Goal: Information Seeking & Learning: Learn about a topic

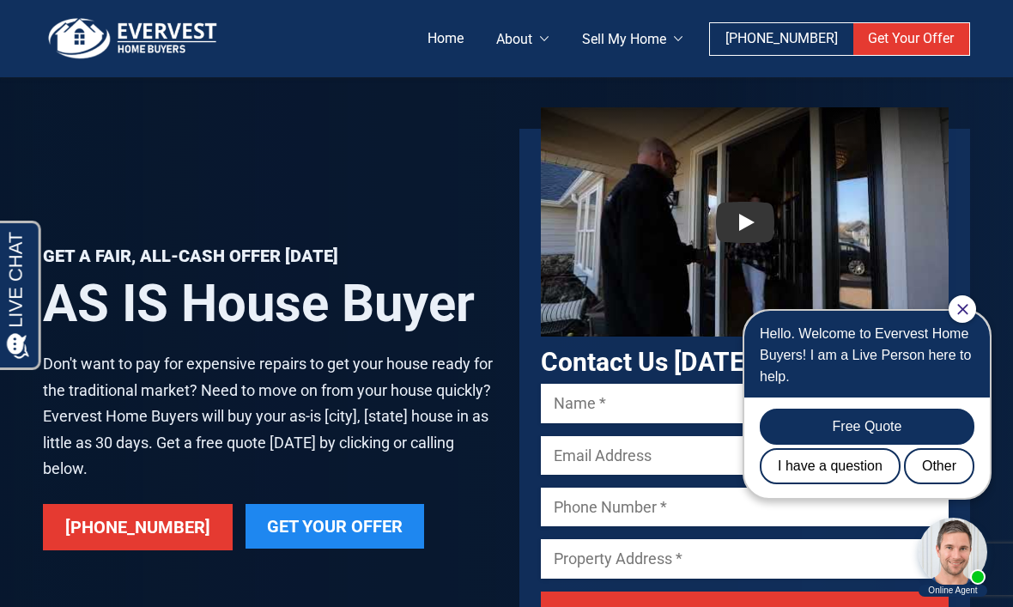
click at [540, 220] on link "Who We Are" at bounding box center [609, 208] width 206 height 31
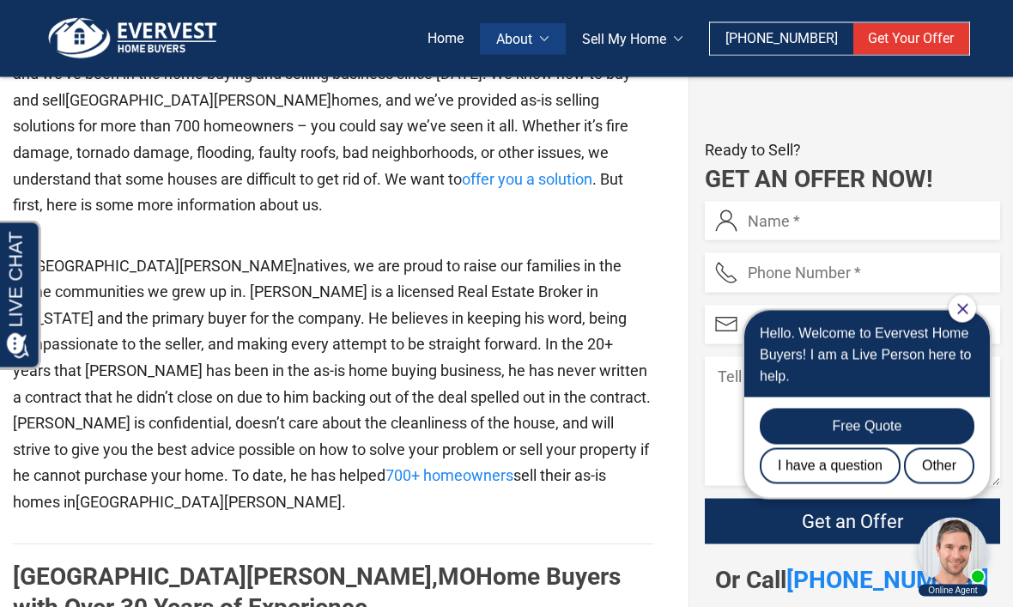
scroll to position [1285, 0]
click at [573, 190] on link "Testimonials" at bounding box center [609, 176] width 206 height 31
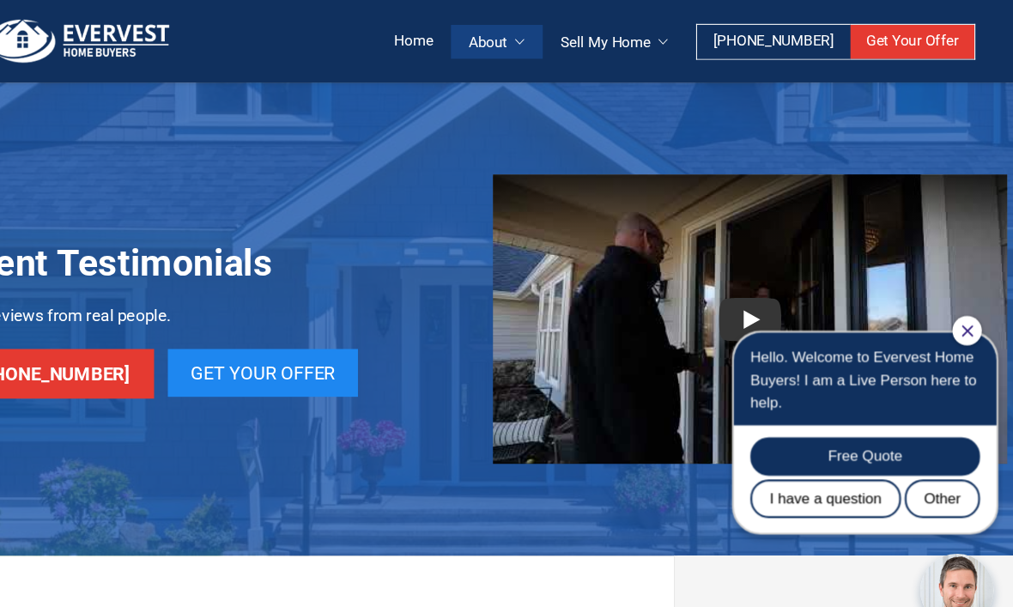
click at [615, 160] on link "Sell As-Is Home" at bounding box center [694, 145] width 206 height 31
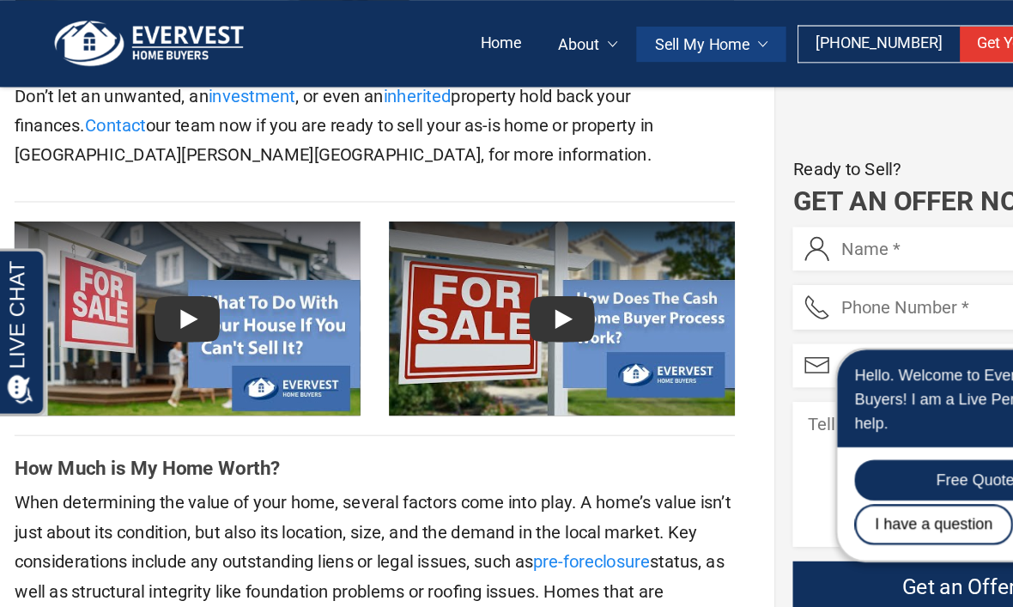
scroll to position [3013, 0]
click at [553, 224] on link "Who We Are" at bounding box center [609, 208] width 206 height 31
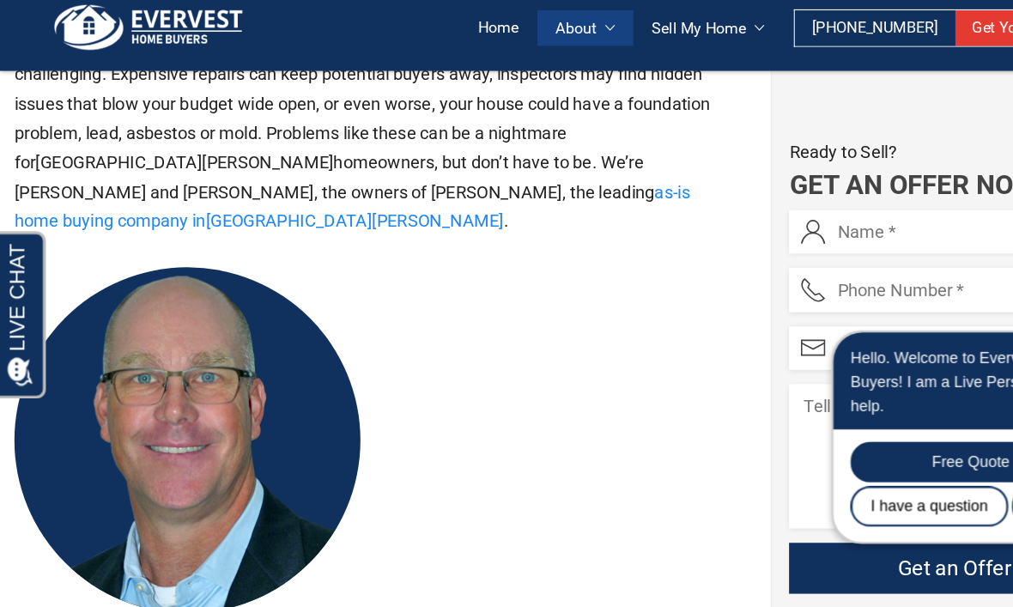
scroll to position [663, 0]
click at [542, 131] on p "Selling your property as-is in St. Louis , Missouri can be challenging. Expensi…" at bounding box center [333, 132] width 640 height 184
click at [538, 175] on link "as-is home buying company in St. Louis" at bounding box center [314, 197] width 603 height 45
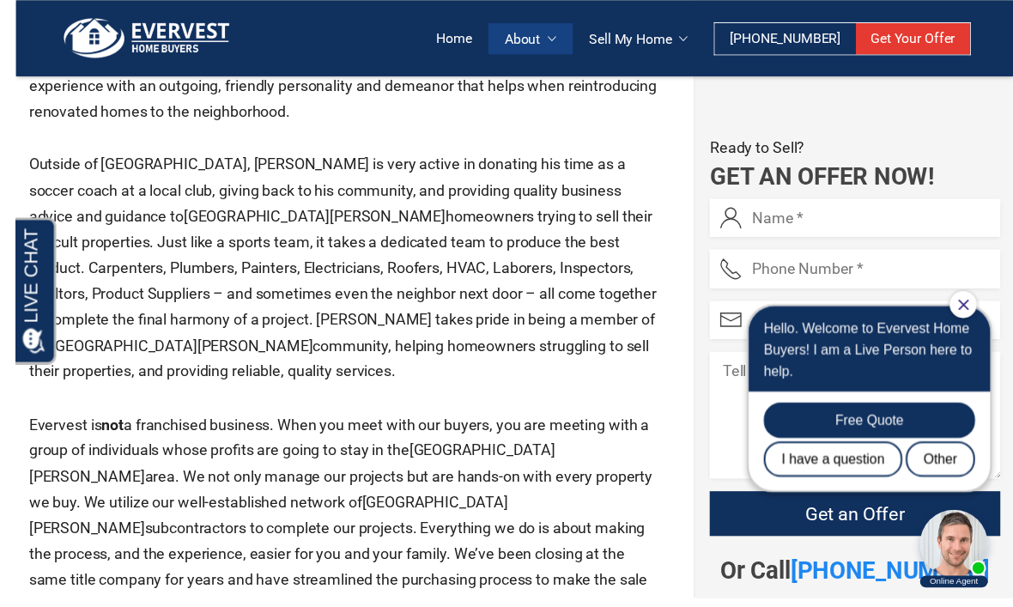
scroll to position [1989, 0]
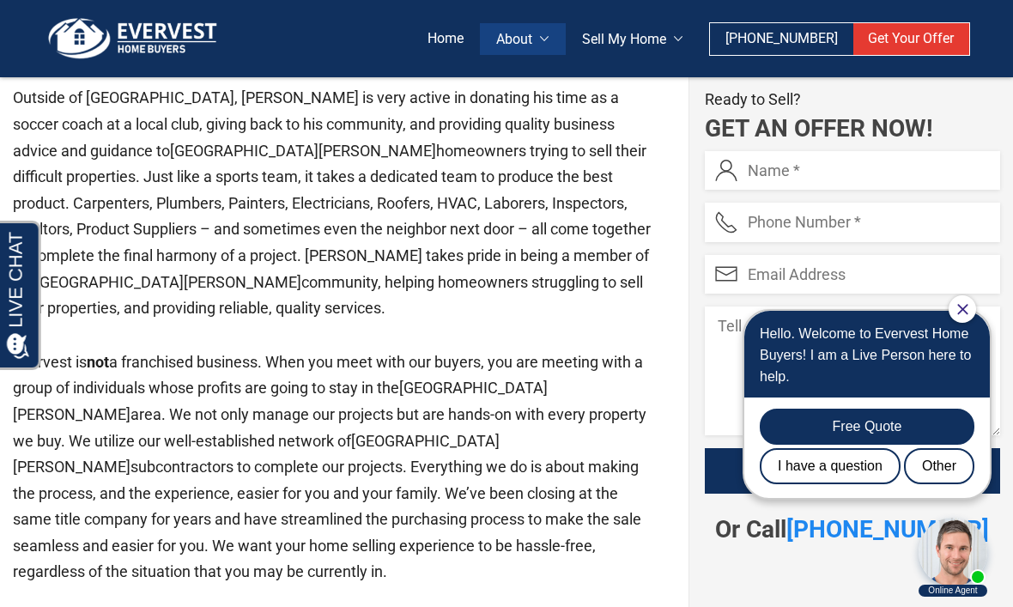
click at [890, 26] on link "Get Your Offer" at bounding box center [911, 39] width 116 height 32
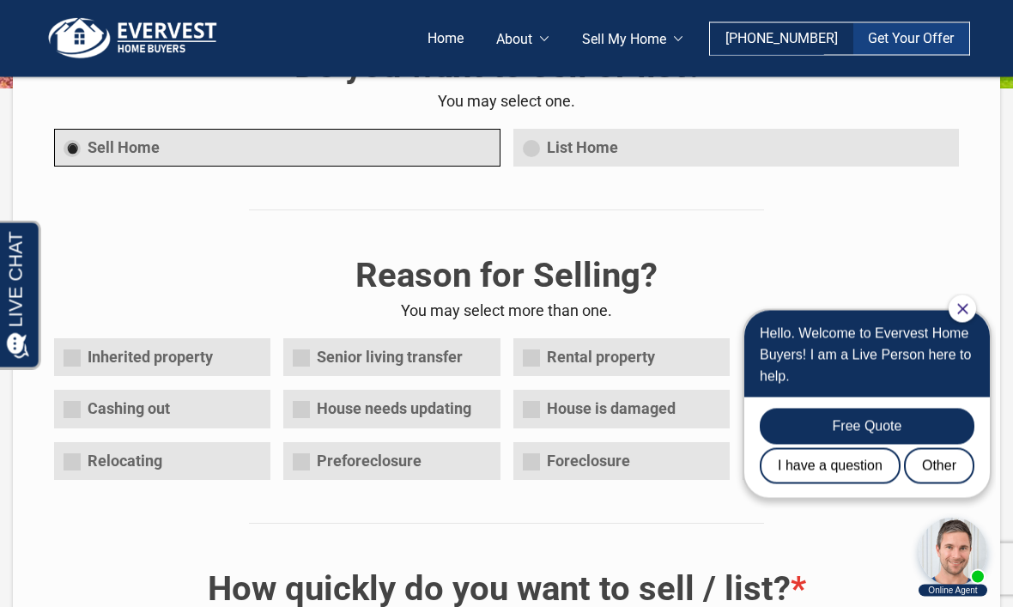
scroll to position [298, 0]
click at [455, 33] on link "Home" at bounding box center [445, 39] width 70 height 32
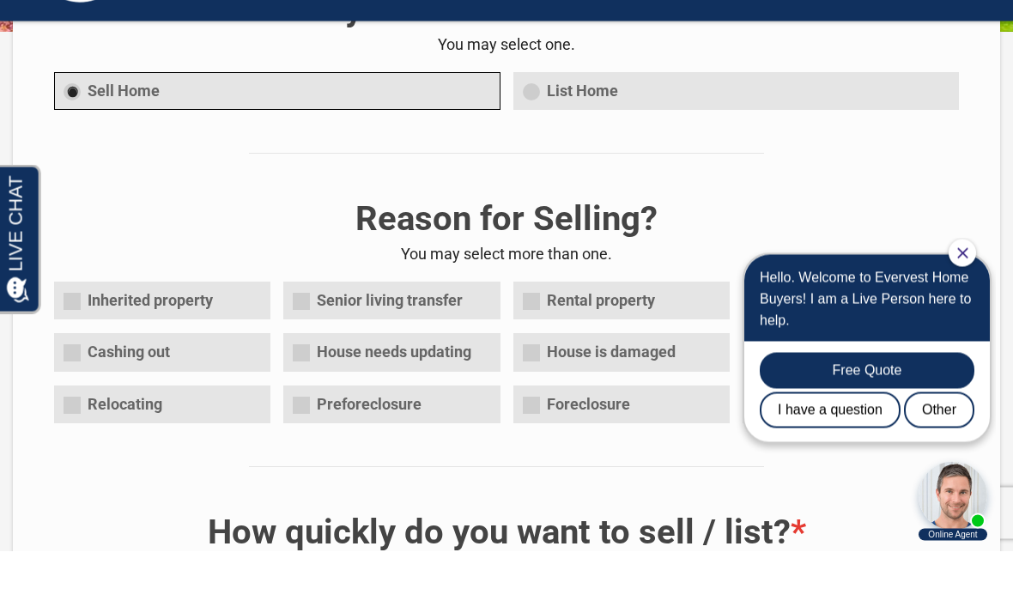
scroll to position [355, 0]
